Goal: Information Seeking & Learning: Learn about a topic

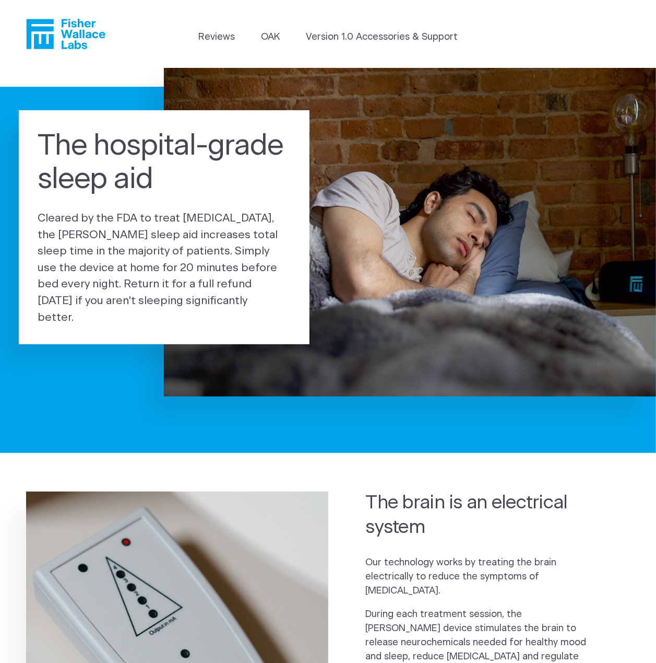
click at [68, 30] on icon "Fisher Wallace" at bounding box center [70, 34] width 72 height 30
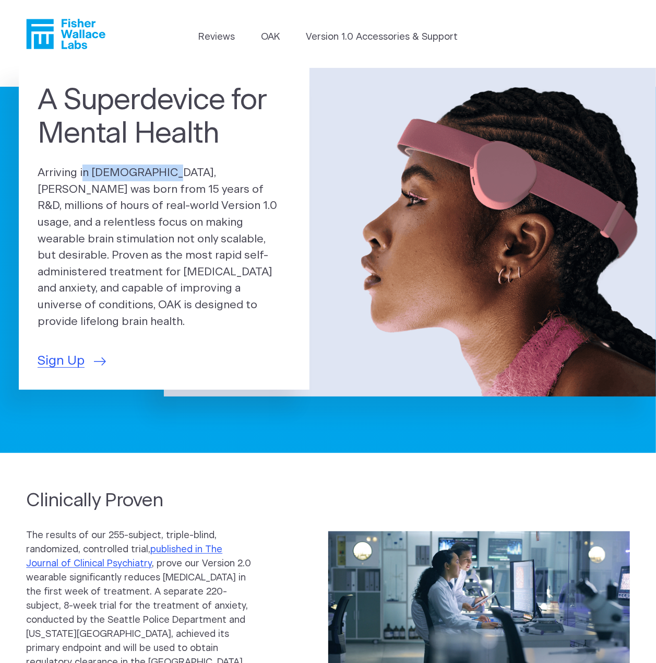
drag, startPoint x: 42, startPoint y: 180, endPoint x: 118, endPoint y: 181, distance: 76.2
click at [118, 181] on p "Arriving in [DEMOGRAPHIC_DATA], [PERSON_NAME] was born from 15 years of R&D, mi…" at bounding box center [164, 247] width 253 height 165
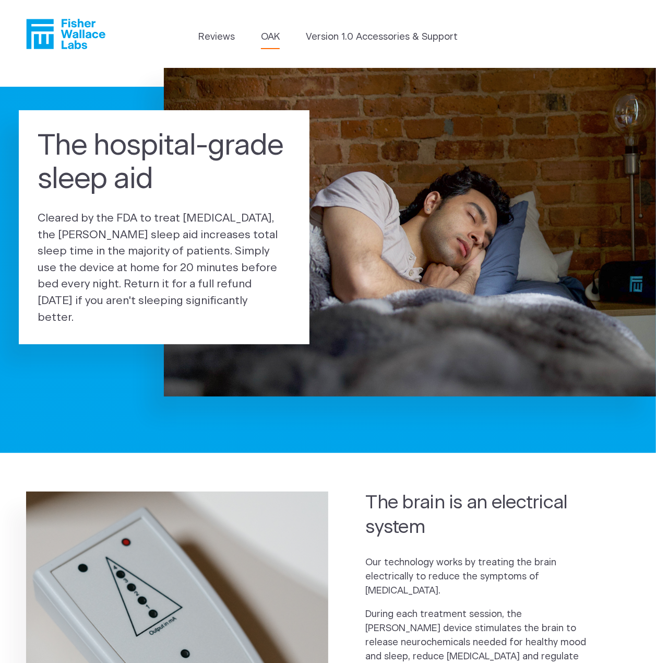
click at [272, 38] on link "OAK" at bounding box center [270, 37] width 19 height 14
